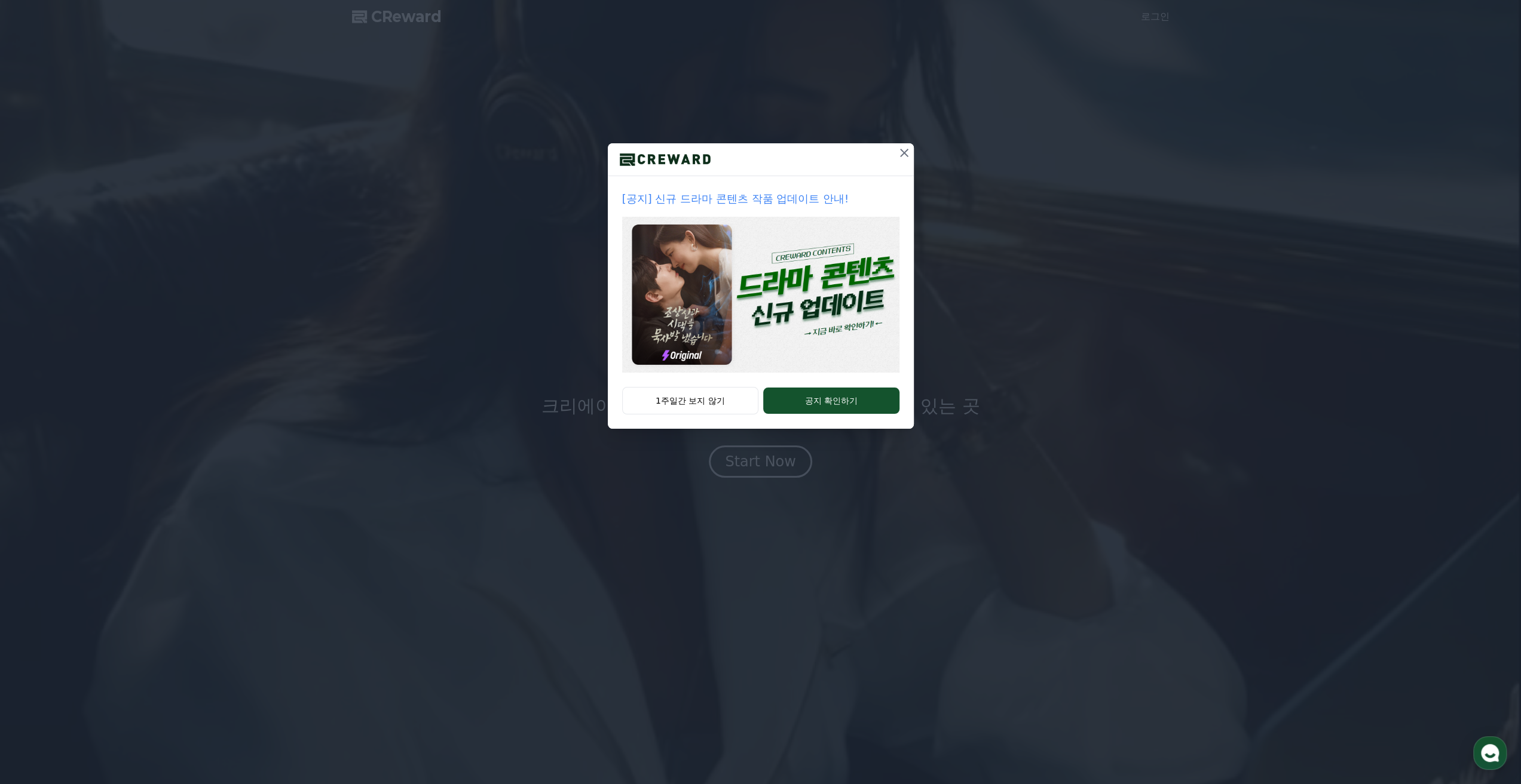
click at [908, 151] on icon at bounding box center [904, 153] width 14 height 14
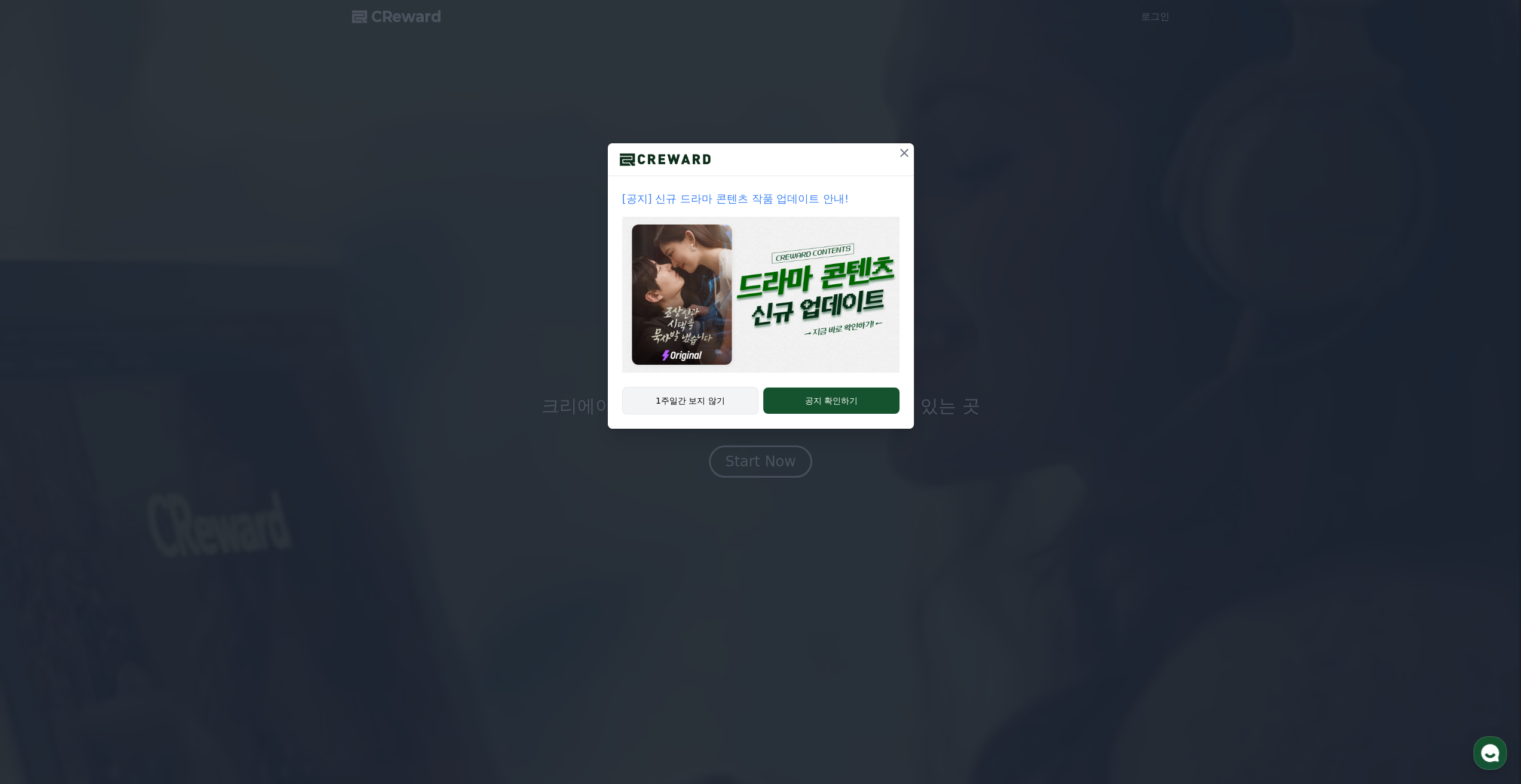
click at [703, 399] on button "1주일간 보지 않기" at bounding box center [690, 401] width 137 height 27
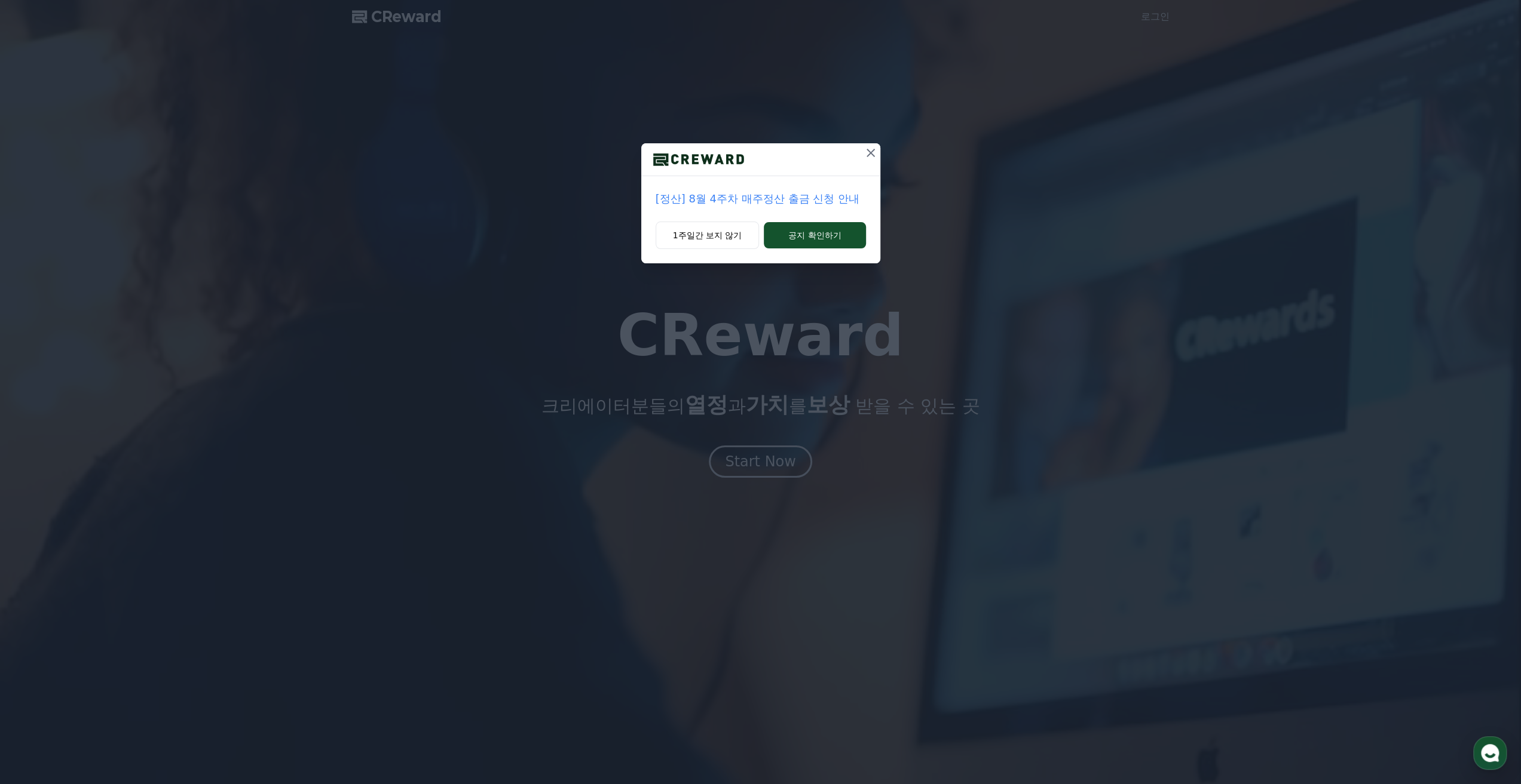
click at [864, 159] on icon at bounding box center [870, 153] width 14 height 14
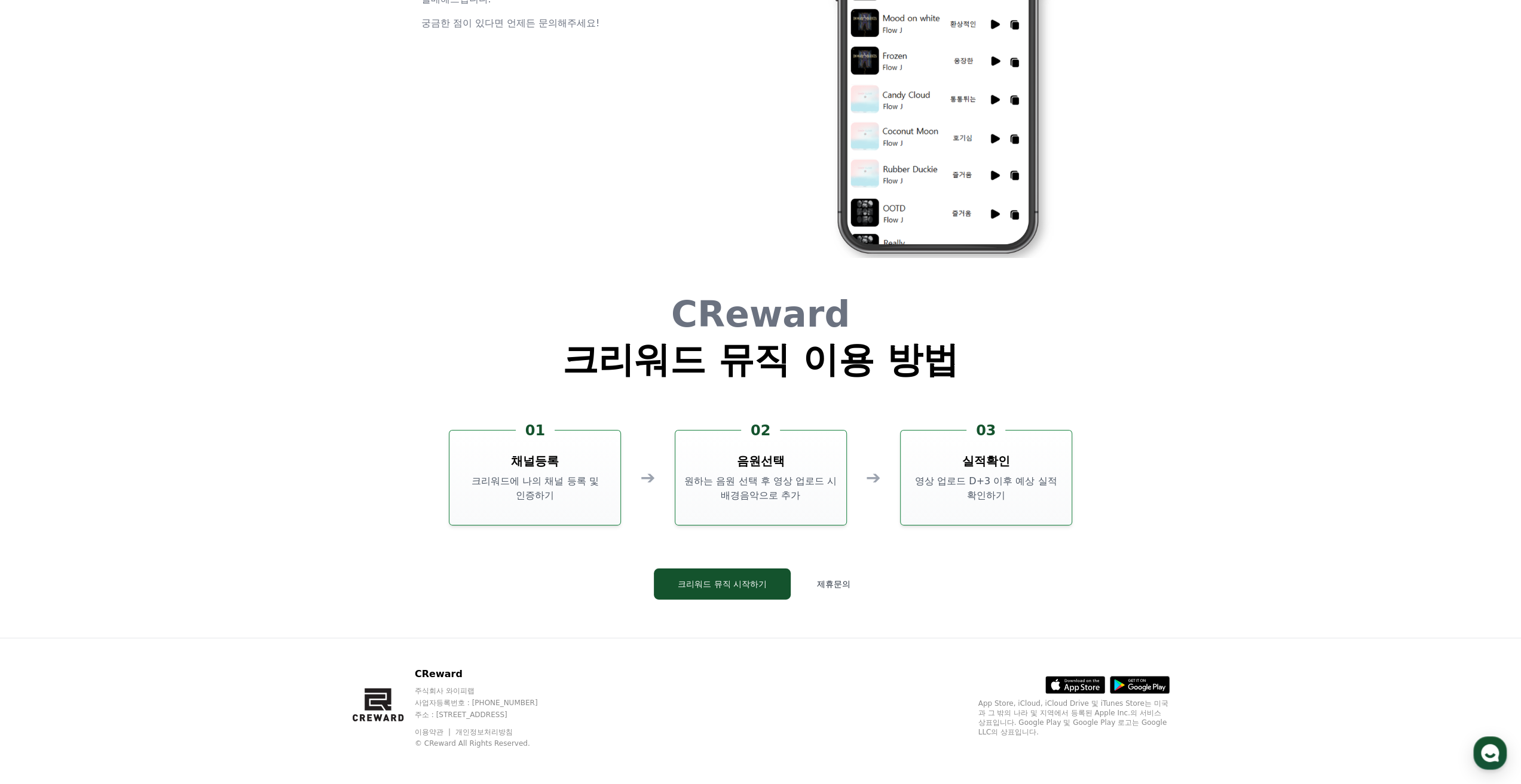
scroll to position [3236, 0]
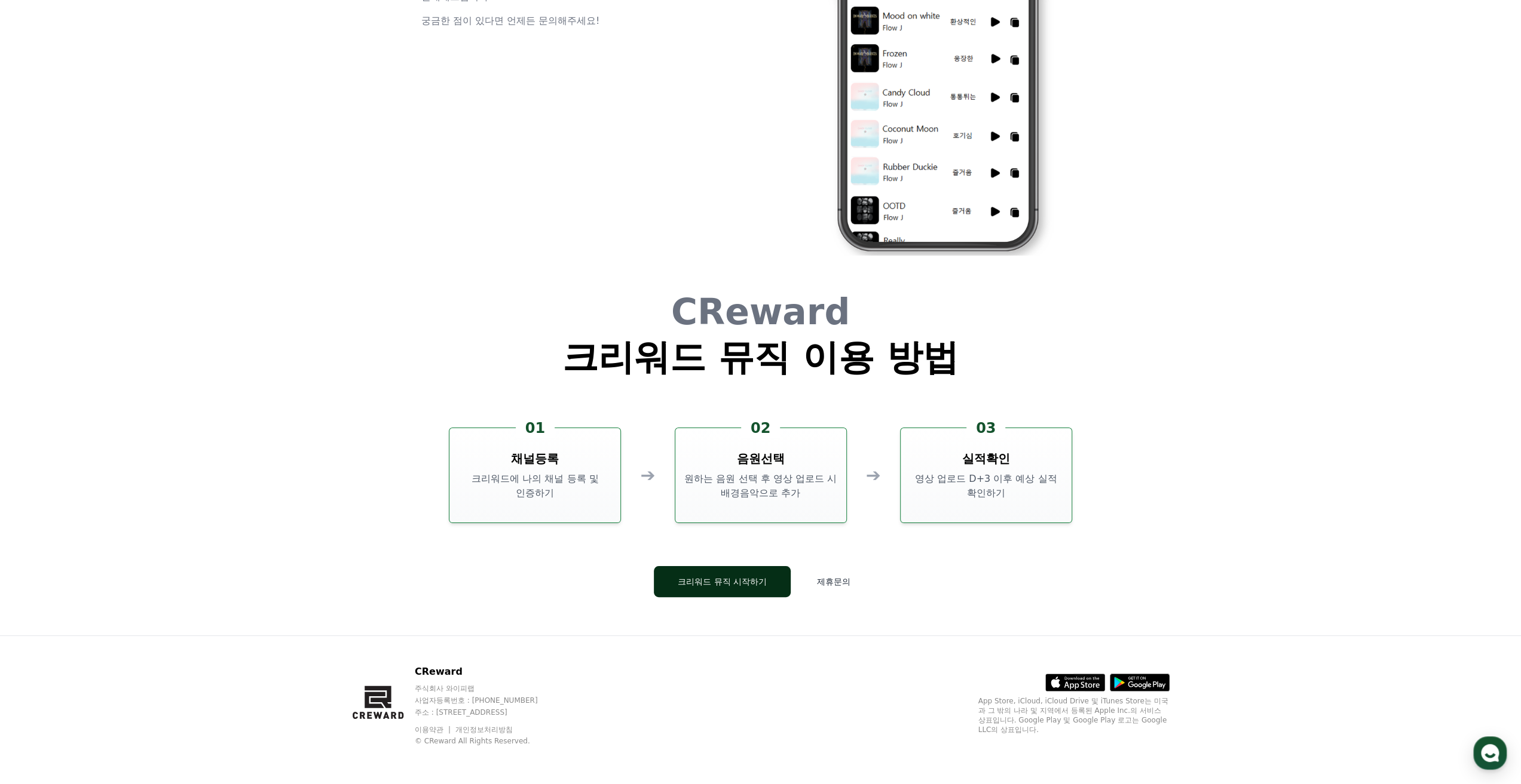
click at [723, 568] on button "크리워드 뮤직 시작하기" at bounding box center [722, 582] width 137 height 31
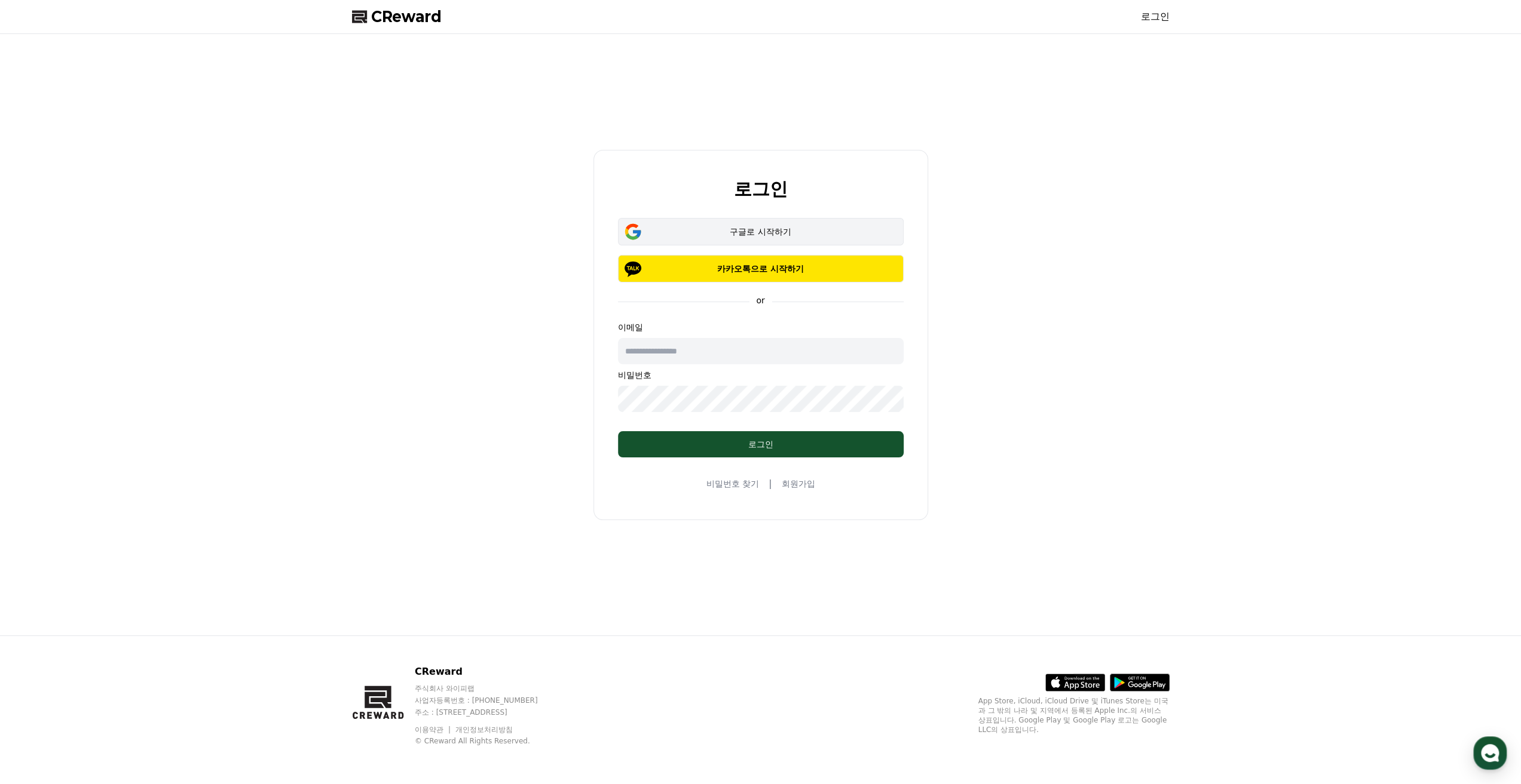
click at [751, 230] on div "구글로 시작하기" at bounding box center [761, 232] width 251 height 12
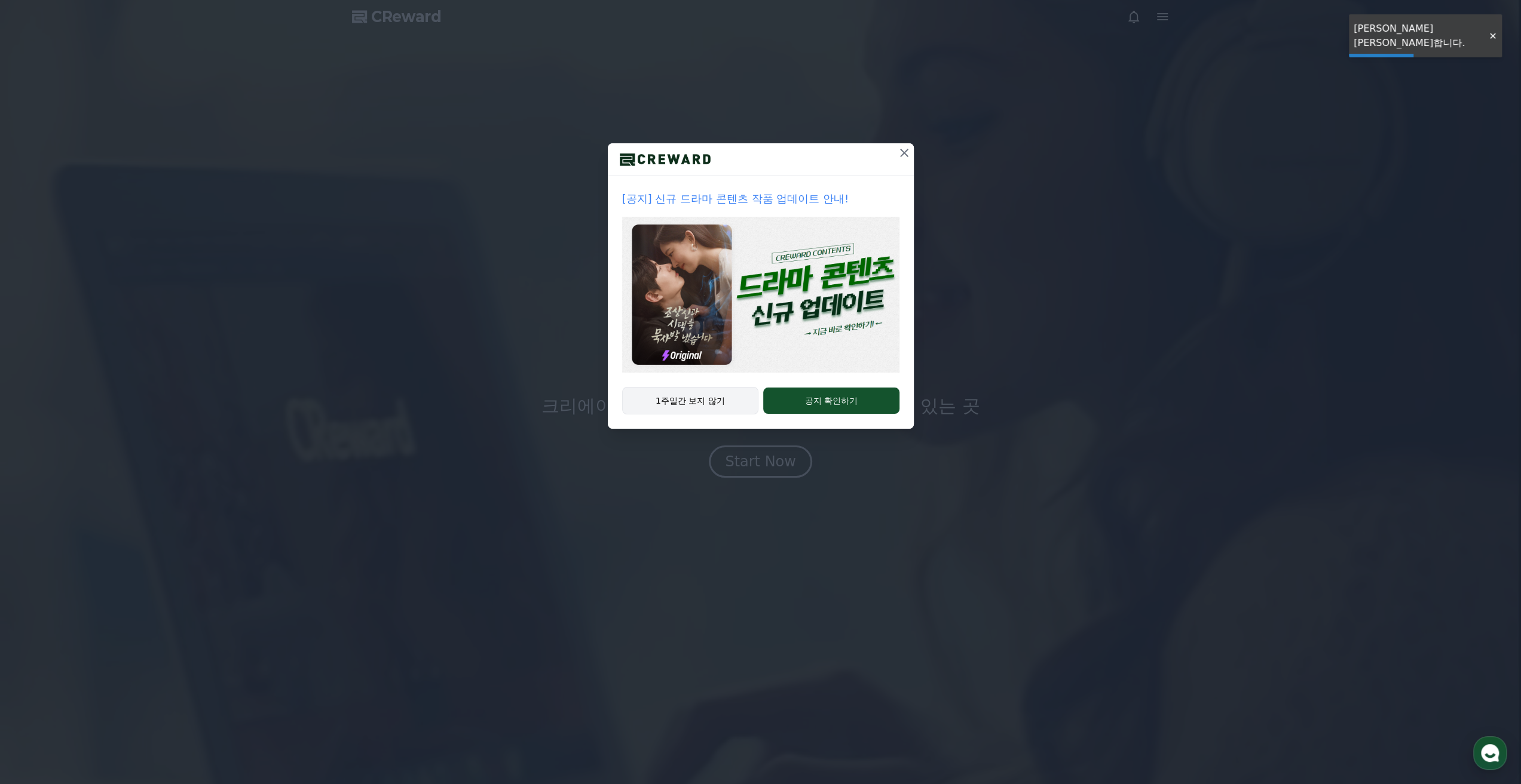
click at [705, 399] on button "1주일간 보지 않기" at bounding box center [690, 401] width 137 height 27
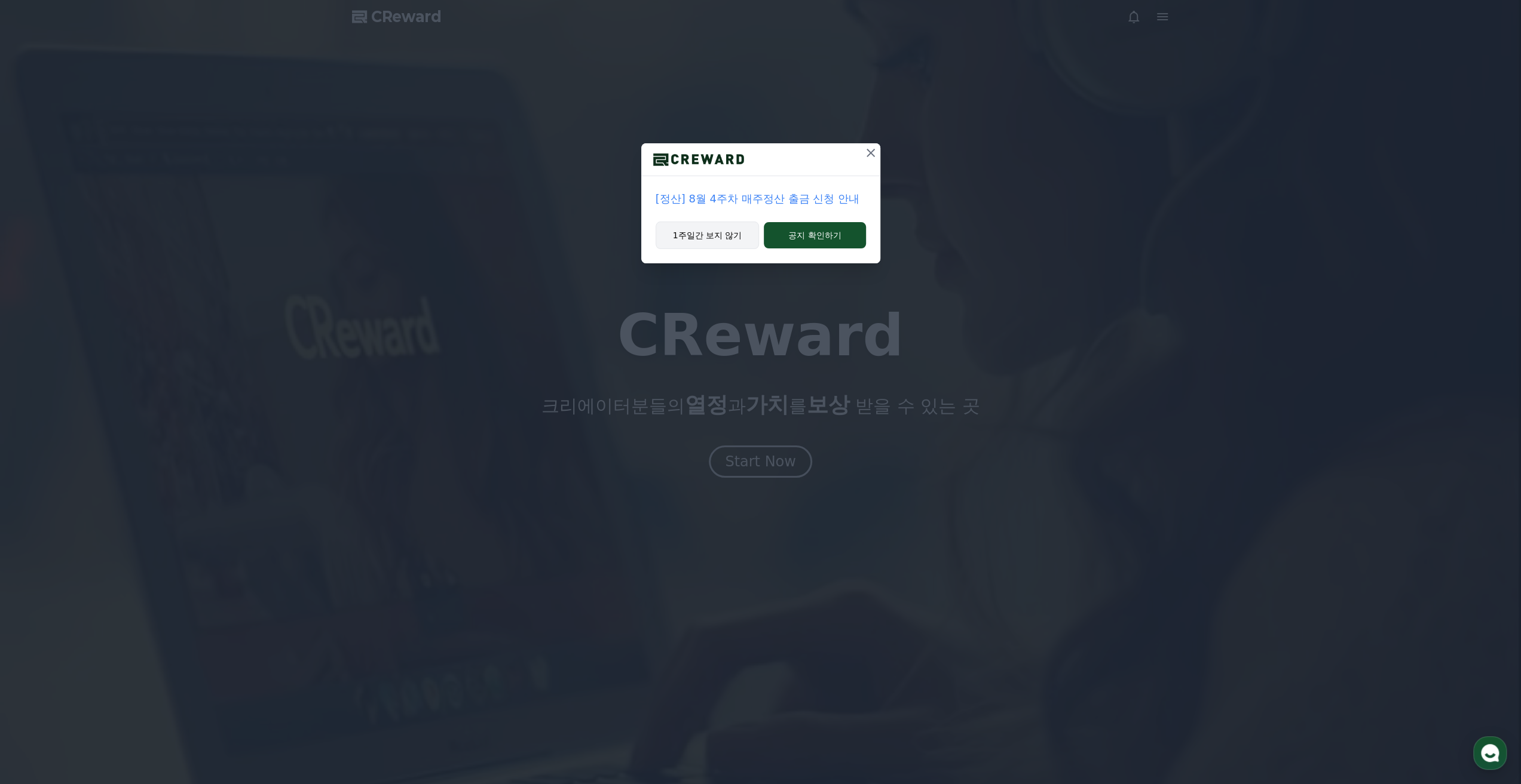
click at [719, 239] on button "1주일간 보지 않기" at bounding box center [708, 235] width 104 height 27
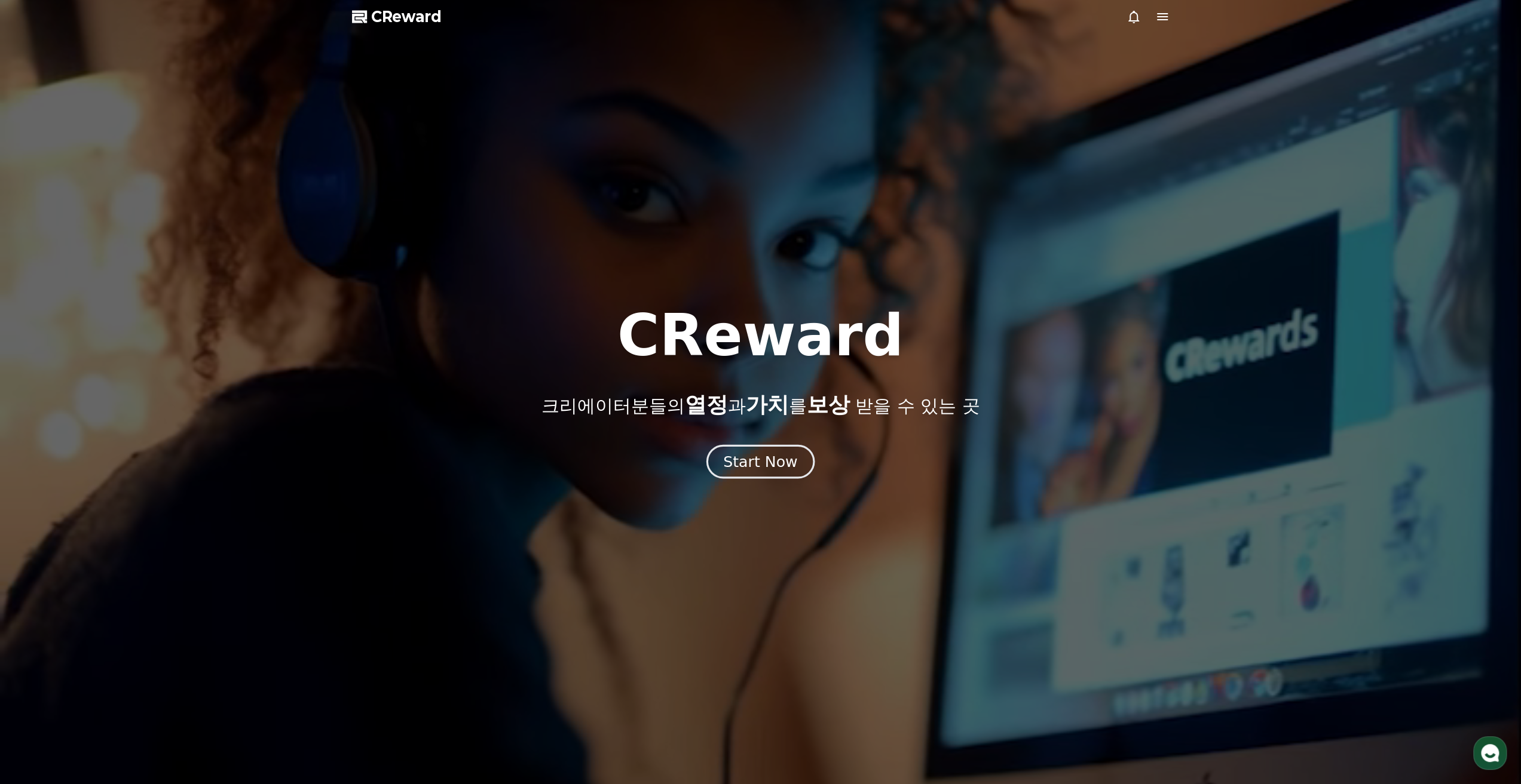
click at [782, 469] on div "Start Now" at bounding box center [760, 461] width 74 height 20
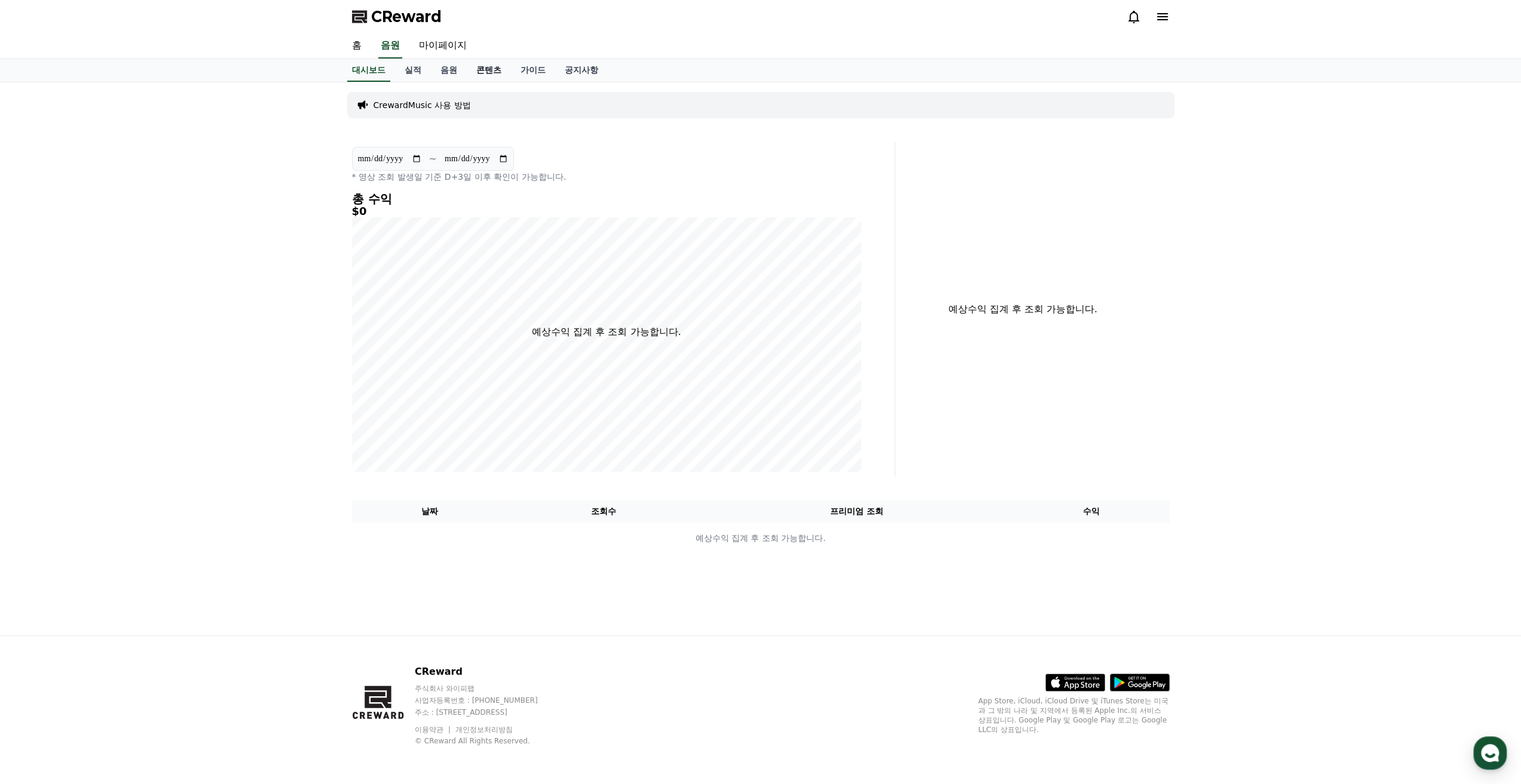
click at [492, 70] on link "콘텐츠" at bounding box center [489, 70] width 45 height 23
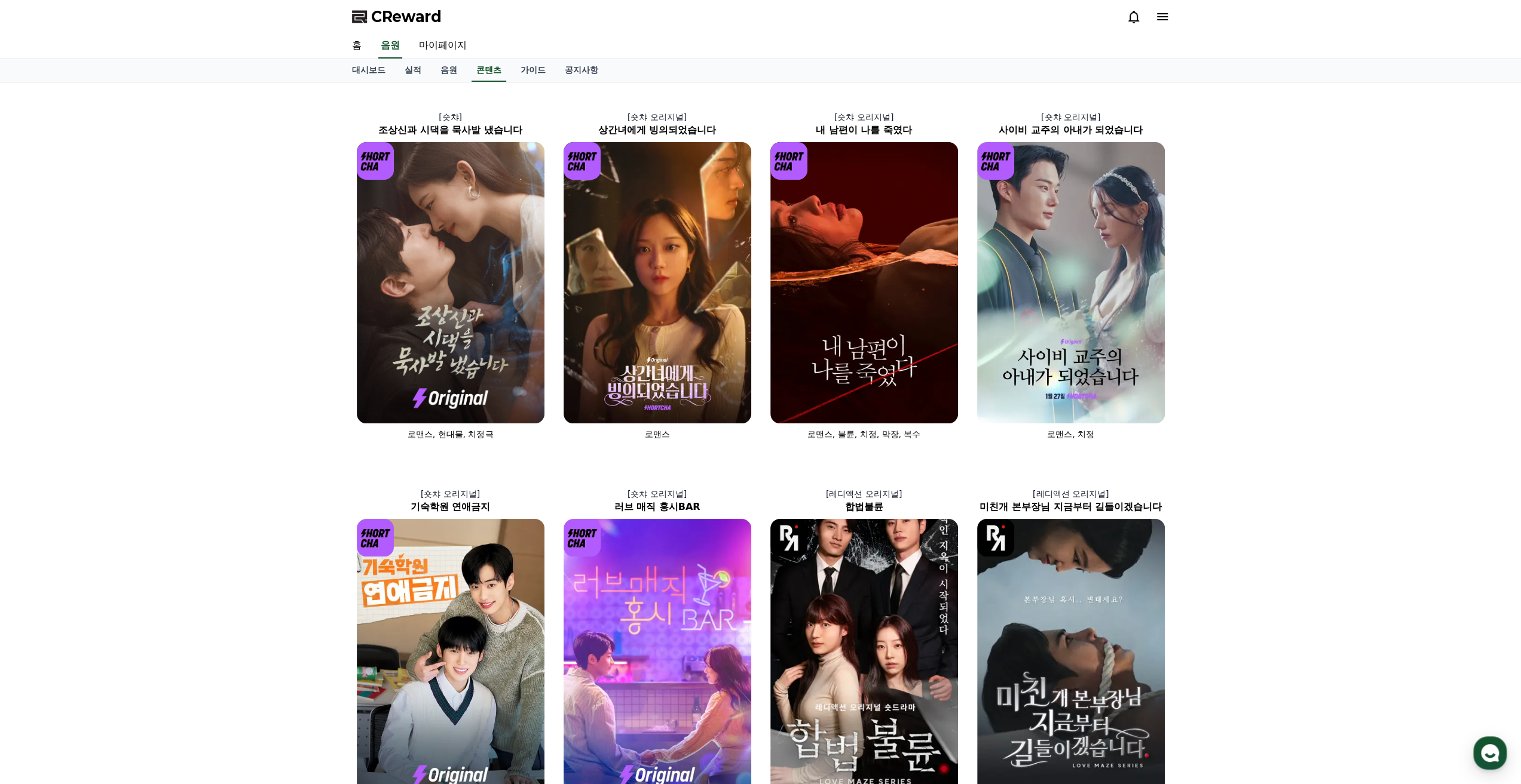
click at [276, 252] on div "[숏챠] 조상신과 시댁을 묵사발 냈습니다 로맨스, 현대물, 치정극 [숏챠 오리지널] 상간녀에게 빙의되었습니다 로맨스 [숏챠 오리지널] 내 남편…" at bounding box center [760, 645] width 1521 height 1126
click at [242, 287] on div "[숏챠] 조상신과 시댁을 묵사발 냈습니다 로맨스, 현대물, 치정극 [숏챠 오리지널] 상간녀에게 빙의되었습니다 로맨스 [숏챠 오리지널] 내 남편…" at bounding box center [760, 645] width 1521 height 1126
click at [682, 79] on div "대시보드 실적 음원 콘텐츠 가이드 공지사항" at bounding box center [760, 70] width 836 height 23
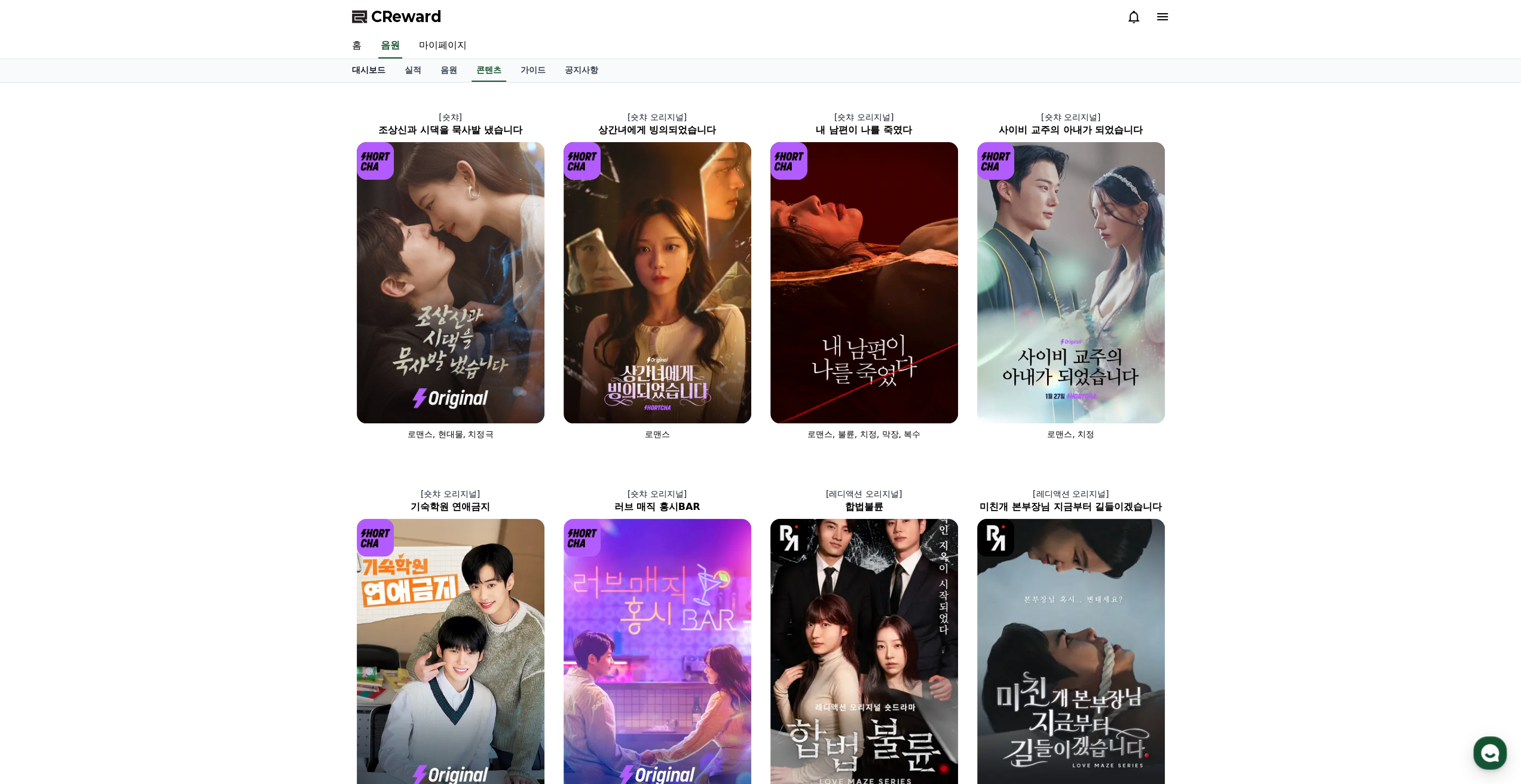
click at [381, 70] on link "대시보드" at bounding box center [369, 70] width 53 height 23
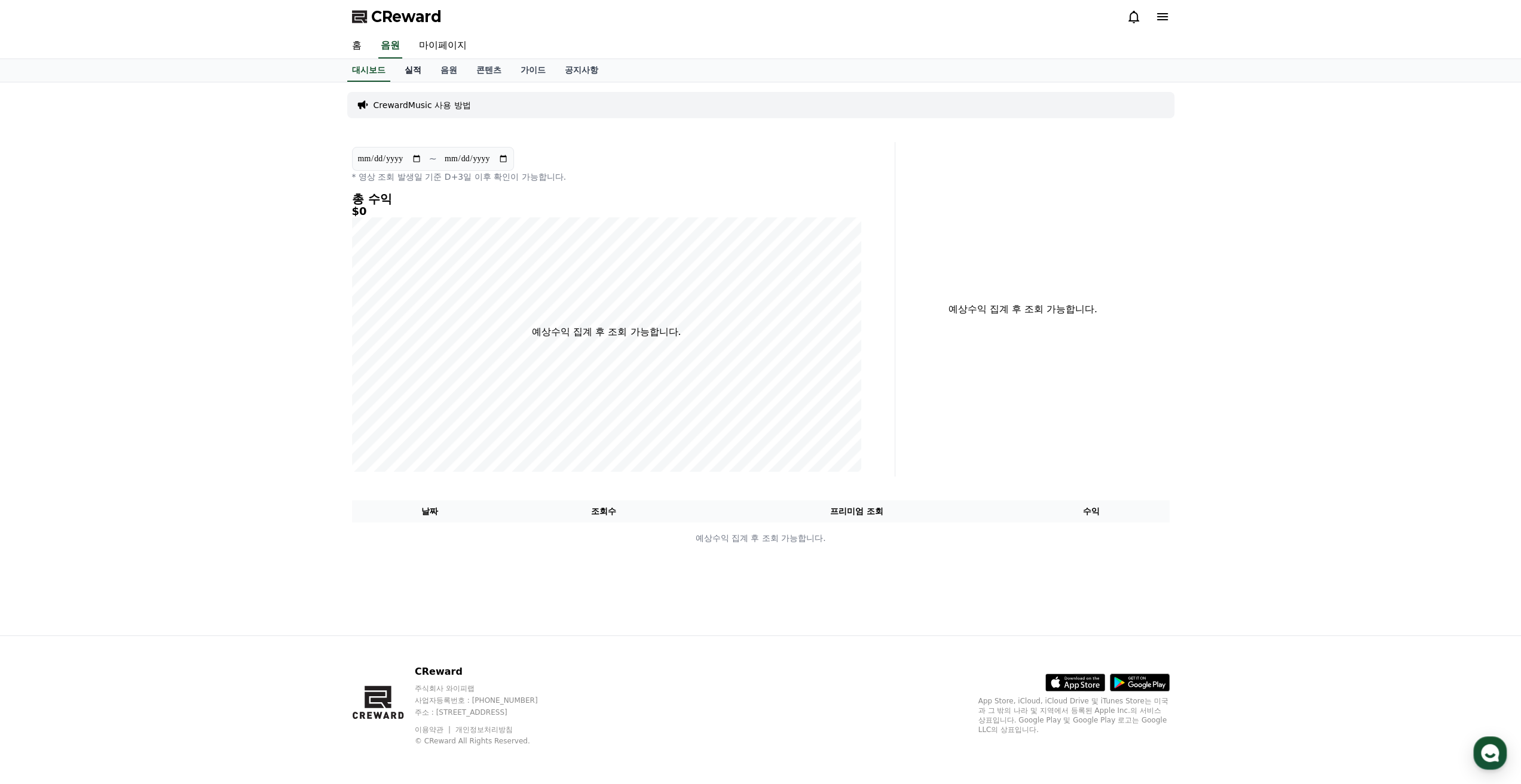
click at [411, 70] on link "실적" at bounding box center [413, 70] width 36 height 23
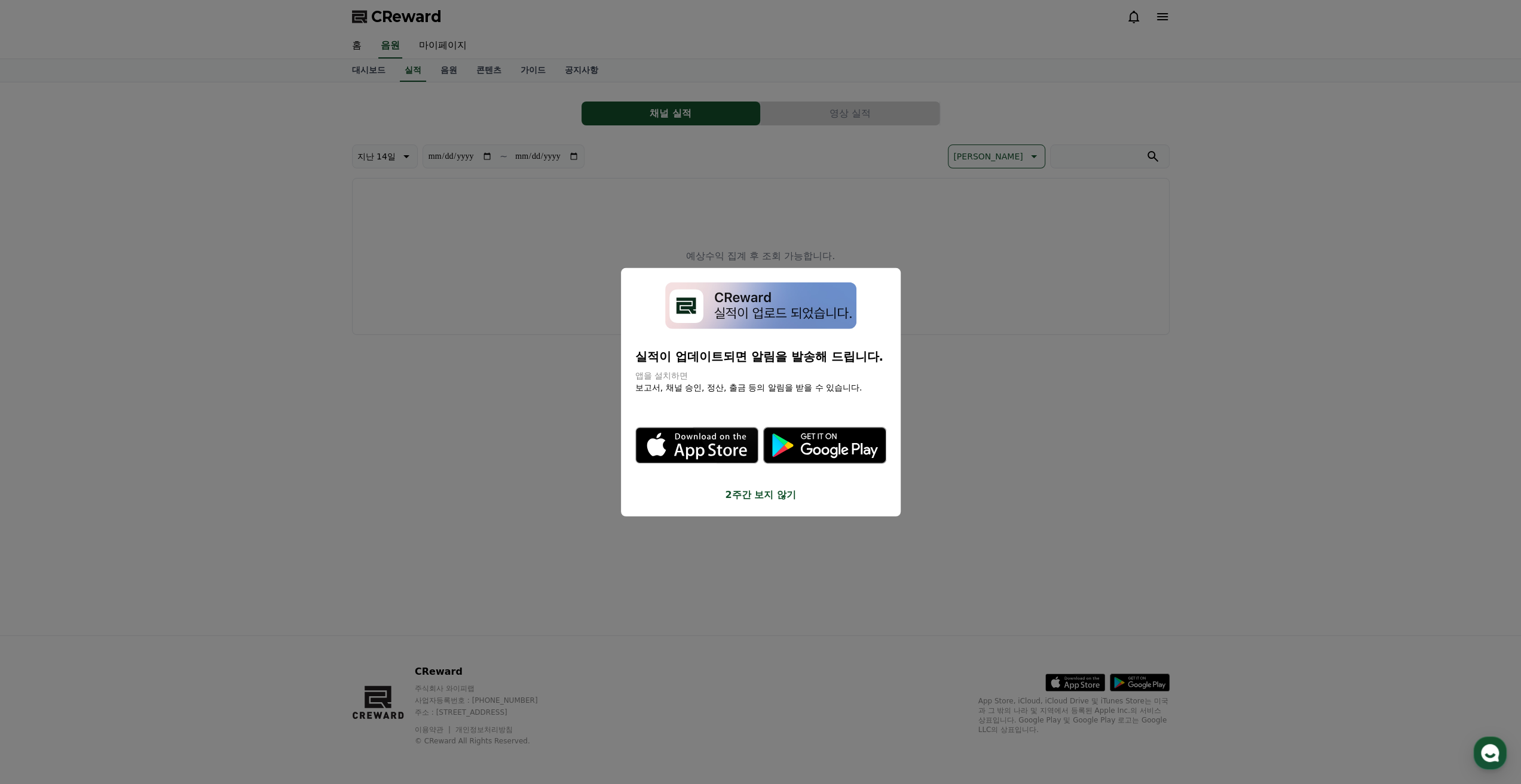
click at [448, 77] on button "close modal" at bounding box center [760, 392] width 1521 height 784
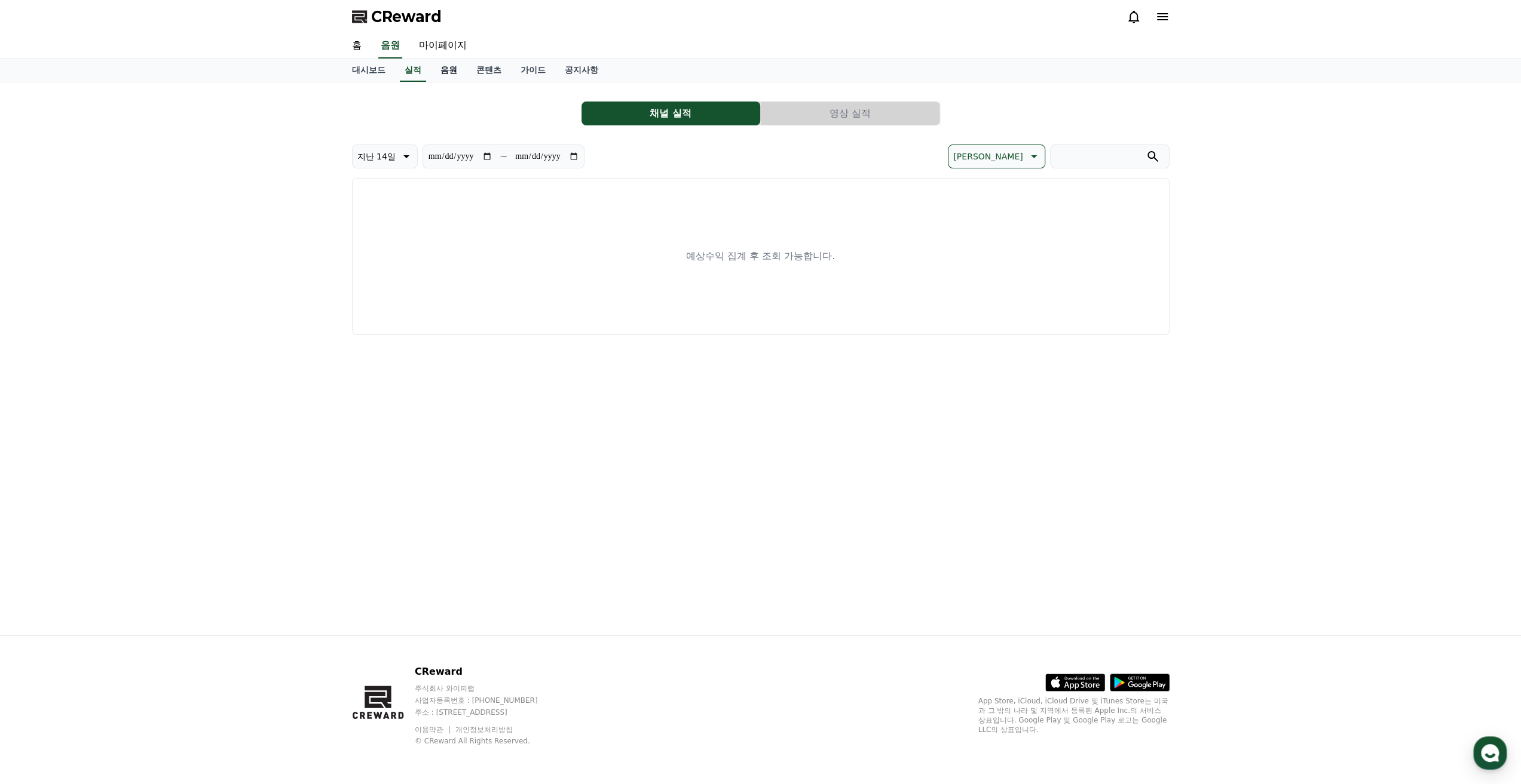
click at [451, 73] on link "음원" at bounding box center [448, 70] width 36 height 23
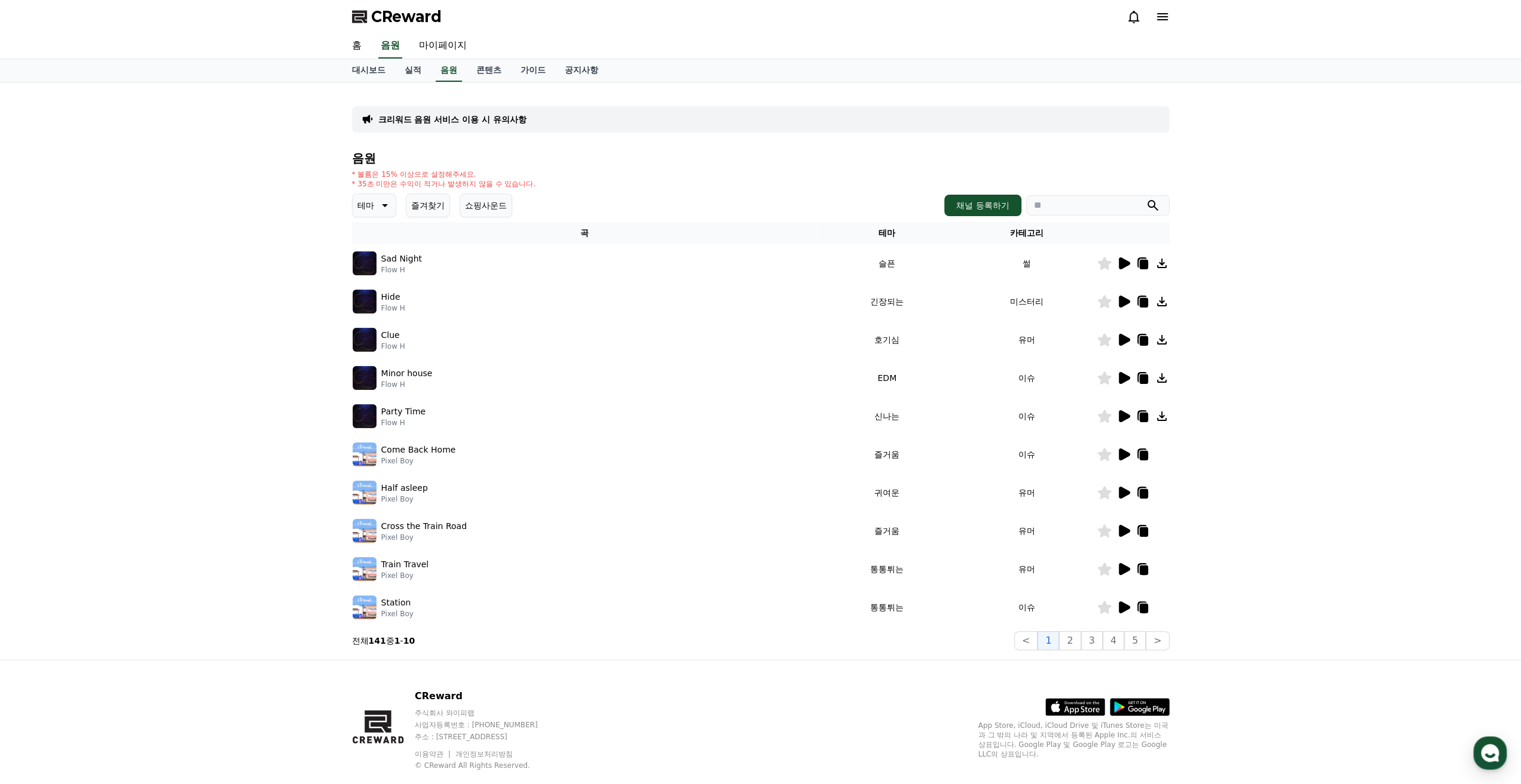
click at [1121, 264] on icon at bounding box center [1124, 264] width 11 height 12
